Goal: Find specific page/section: Find specific page/section

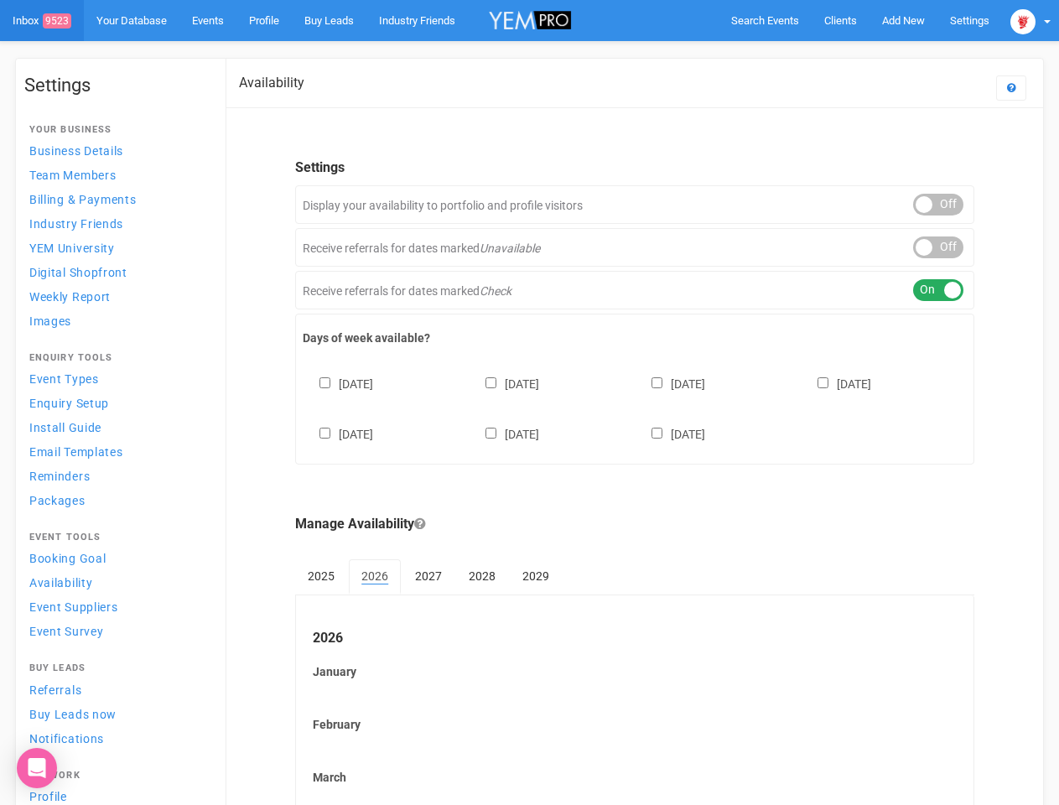
click at [529, 403] on div "[DATE] [DATE] [DATE] [DATE] [DATE] [DATE] [DATE]" at bounding box center [635, 401] width 664 height 101
click at [765, 20] on span "Search Events" at bounding box center [765, 20] width 68 height 13
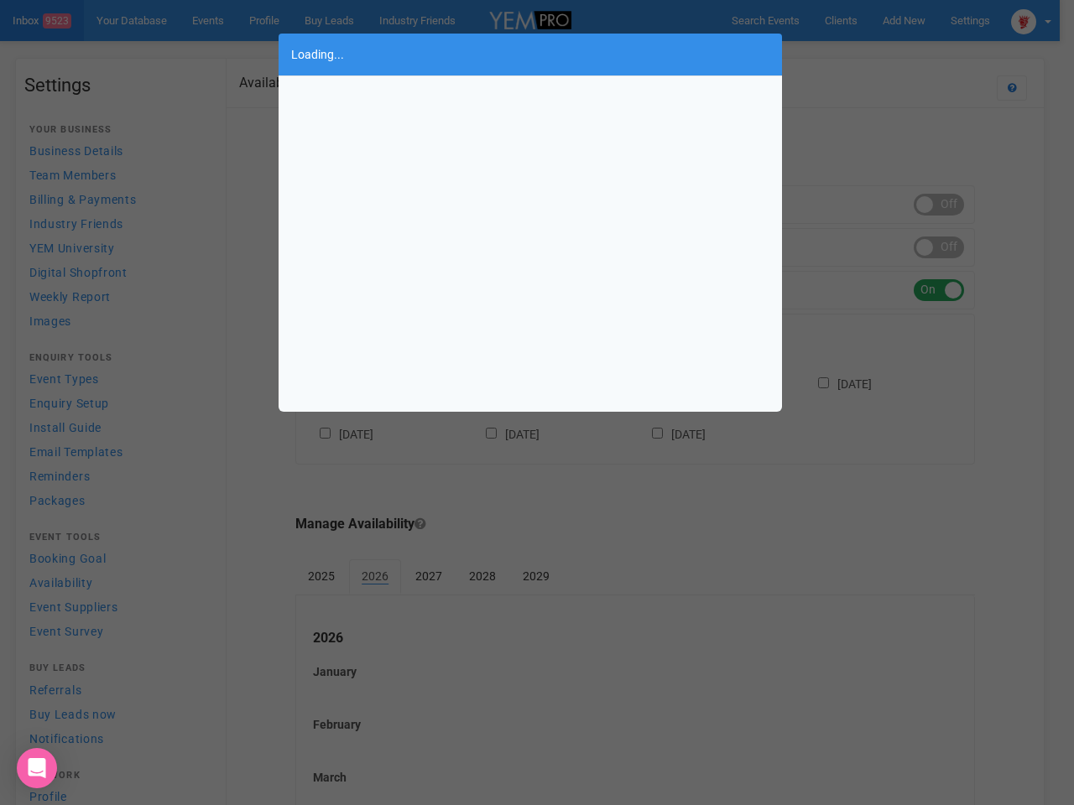
click at [903, 20] on div "Loading..." at bounding box center [537, 402] width 1074 height 805
click at [865, 54] on div "Loading..." at bounding box center [537, 402] width 1074 height 805
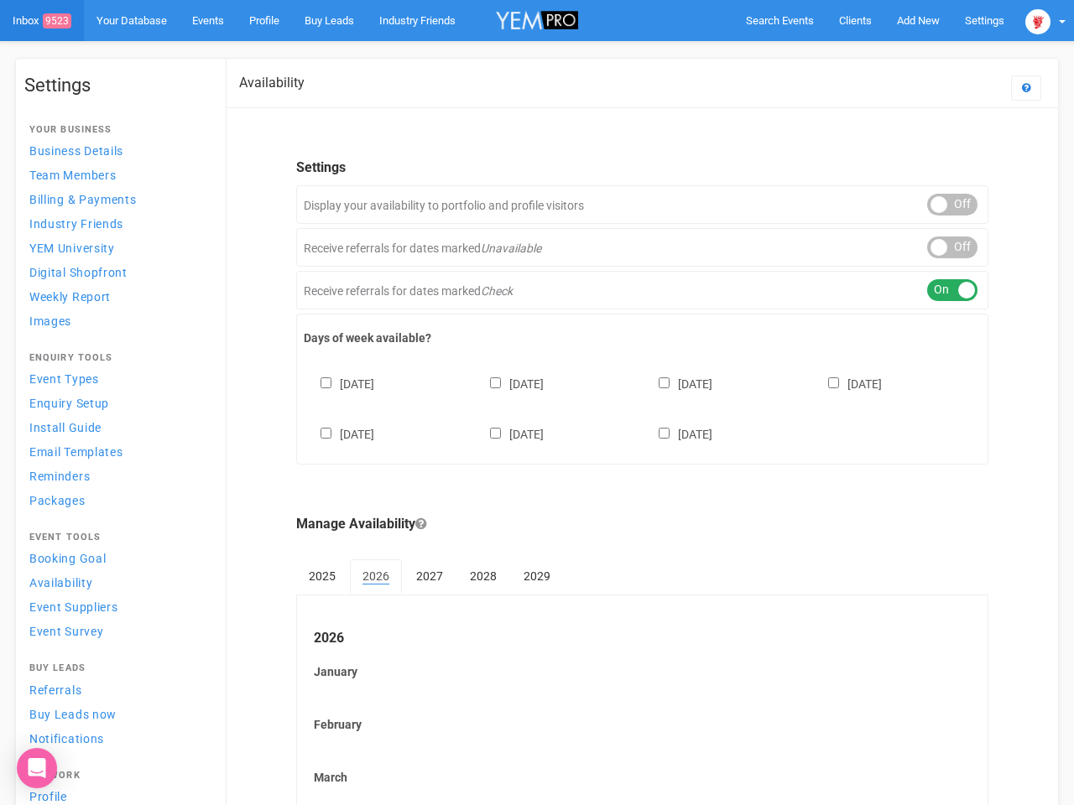
click at [939, 205] on div "ON OFF" at bounding box center [952, 205] width 50 height 22
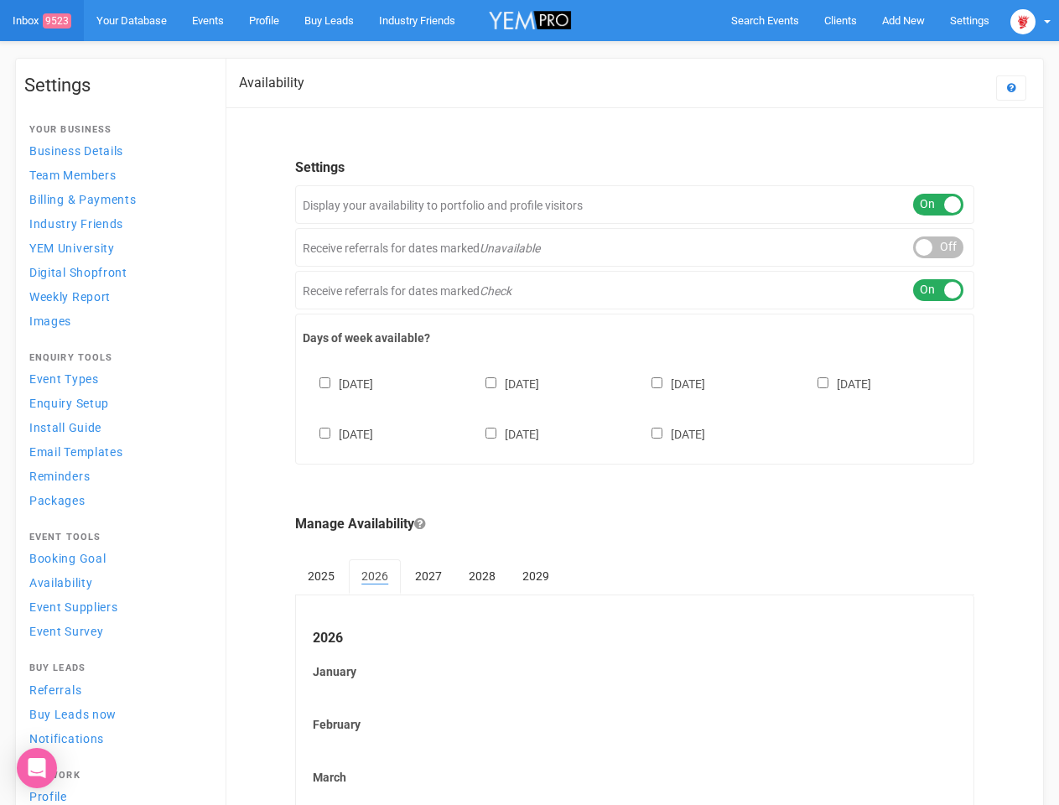
click at [939, 247] on div "ON OFF" at bounding box center [938, 248] width 50 height 22
click at [939, 290] on div "ON OFF" at bounding box center [938, 290] width 50 height 22
click at [635, 407] on div "[DATE] [DATE] [DATE] [DATE] [DATE] [DATE] [DATE]" at bounding box center [635, 401] width 664 height 101
